Goal: Task Accomplishment & Management: Manage account settings

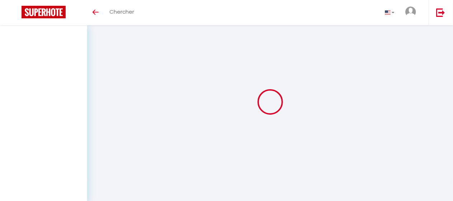
select select
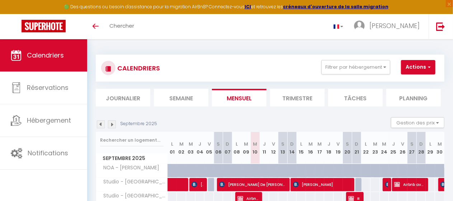
select select
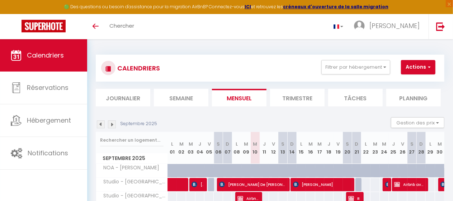
select select
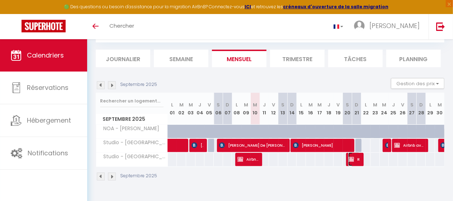
click at [355, 155] on span "Reserved" at bounding box center [354, 159] width 12 height 14
select select "OK"
select select "KO"
select select "0"
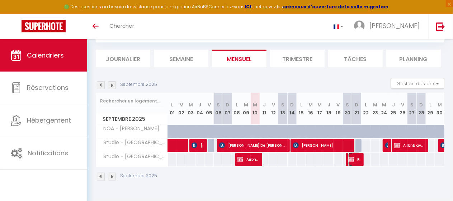
select select "1"
select select
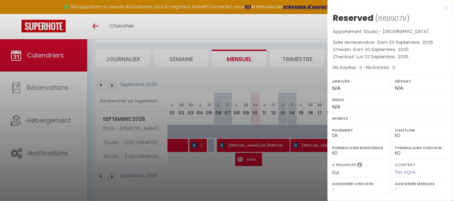
click at [298, 171] on div at bounding box center [226, 100] width 453 height 201
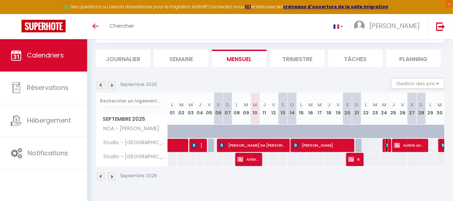
click at [385, 139] on span "[PERSON_NAME]" at bounding box center [386, 145] width 3 height 14
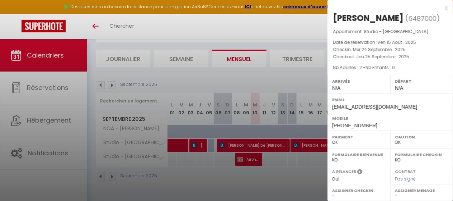
click at [300, 175] on div at bounding box center [226, 100] width 453 height 201
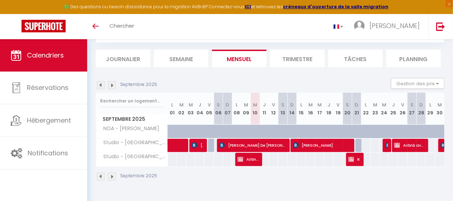
click at [420, 140] on div at bounding box center [423, 145] width 9 height 14
click at [416, 143] on span "Airbnb available)" at bounding box center [409, 145] width 30 height 14
select select "KO"
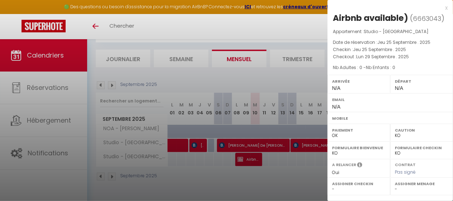
click at [315, 175] on div at bounding box center [226, 100] width 453 height 201
